Goal: Ask a question

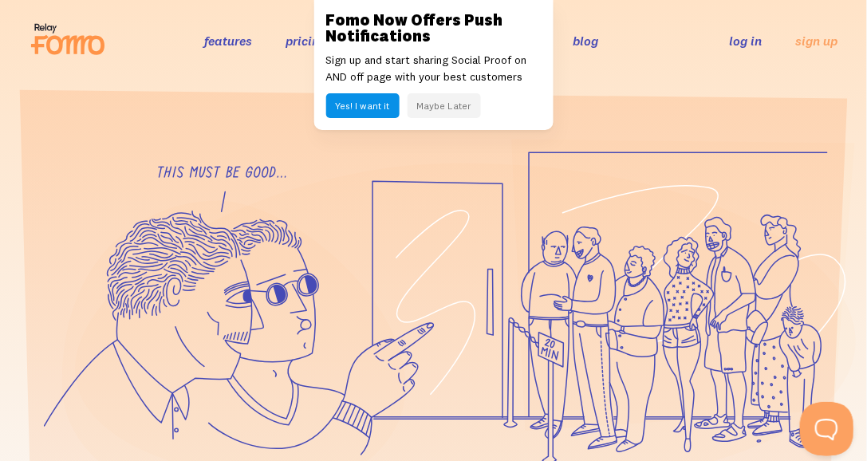
click at [822, 424] on button "Open Beacon popover" at bounding box center [823, 425] width 48 height 48
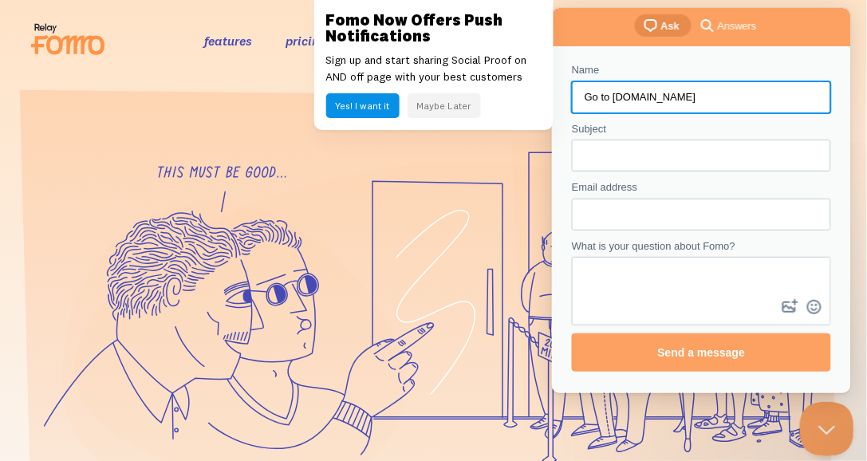
type input "Go to [DOMAIN_NAME]"
click at [777, 294] on button "image-plus" at bounding box center [789, 307] width 24 height 26
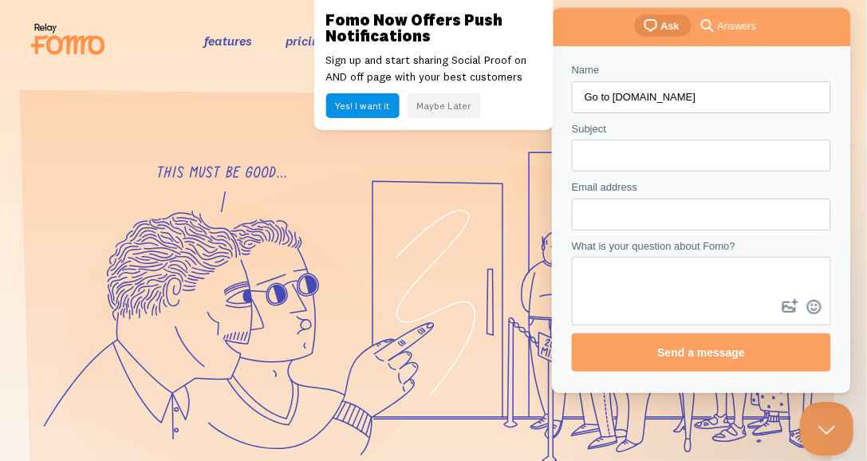
type input "C:\fakepath\msedge.exe"
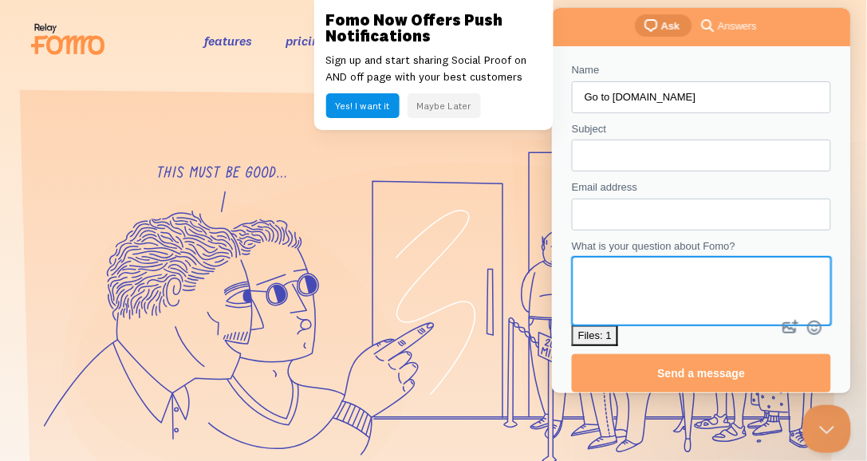
paste textarea "loremips dolor Sitamet con adipiscin elit SE. Doeiu temp i utl.e do 93%, 45% Ma…"
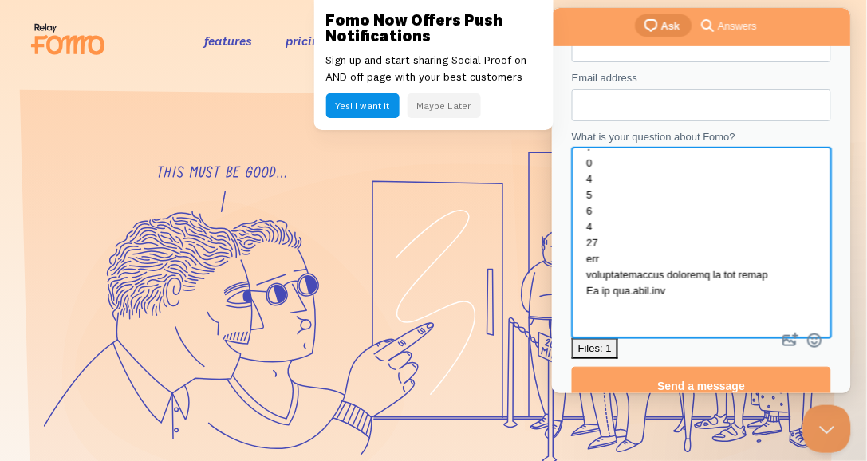
scroll to position [2736, 0]
type textarea "loremips dolor Sitamet con adipiscin elit SE. Doeiu temp i utl.e do 93%, 45% Ma…"
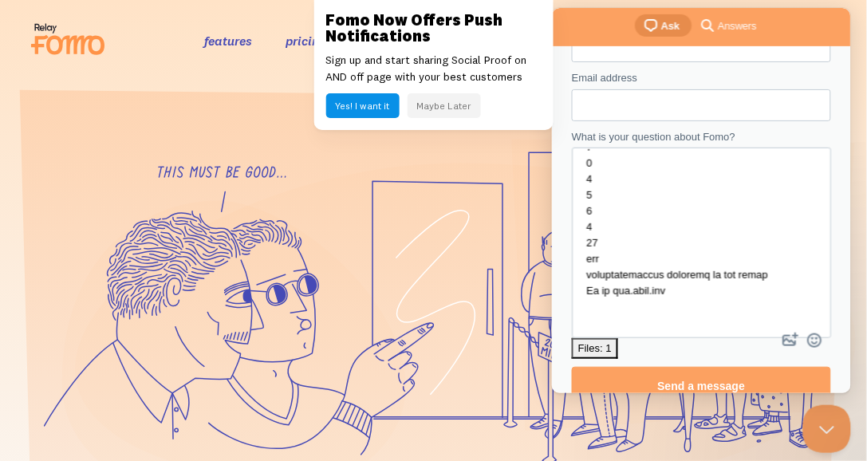
click link "search-medium Answers" at bounding box center [728, 25] width 77 height 22
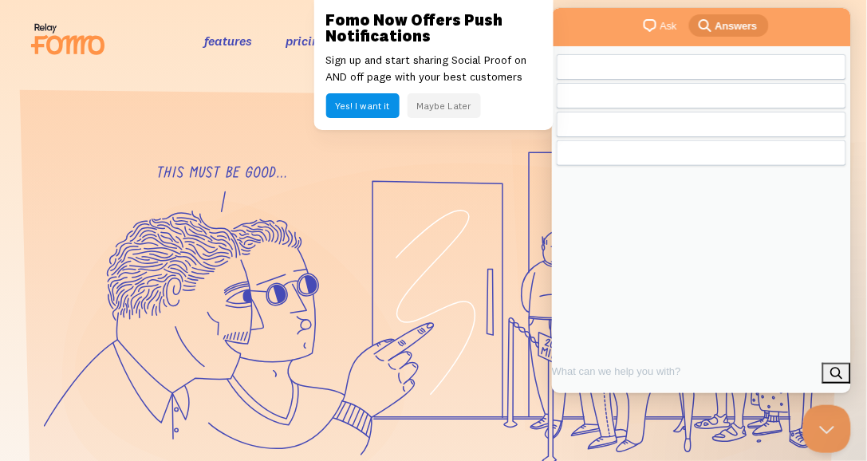
scroll to position [0, 0]
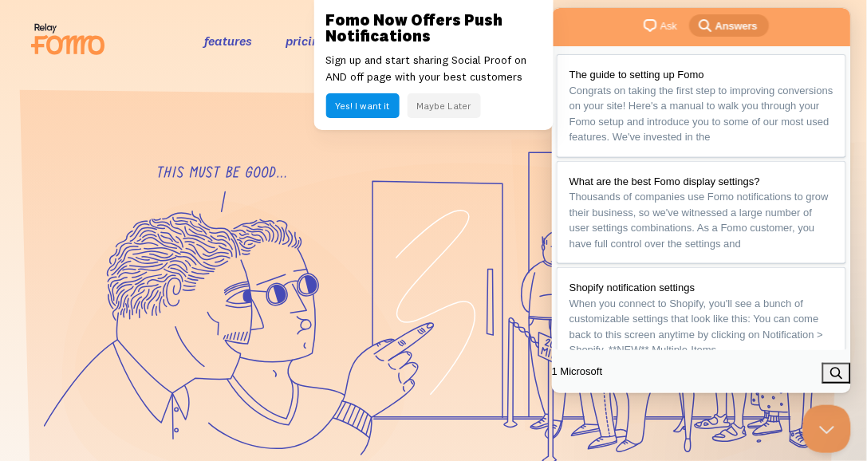
type input "1 Microsoft W"
click button "search" at bounding box center [835, 373] width 29 height 21
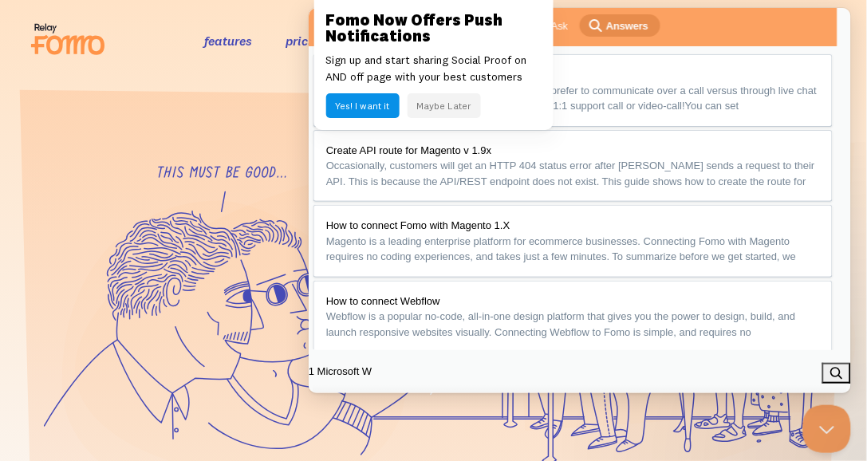
scroll to position [129, 0]
click at [313, 130] on link "Create API route for Magento v 1.9x Occasionally, customers will get an HTTP 40…" at bounding box center [572, 166] width 519 height 73
